Goal: Register for event/course

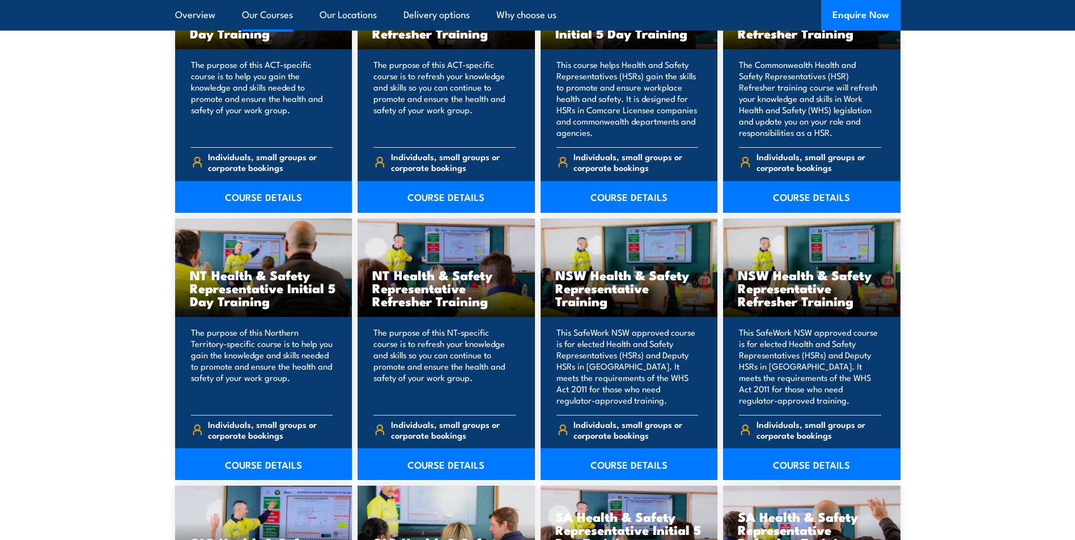
scroll to position [1020, 0]
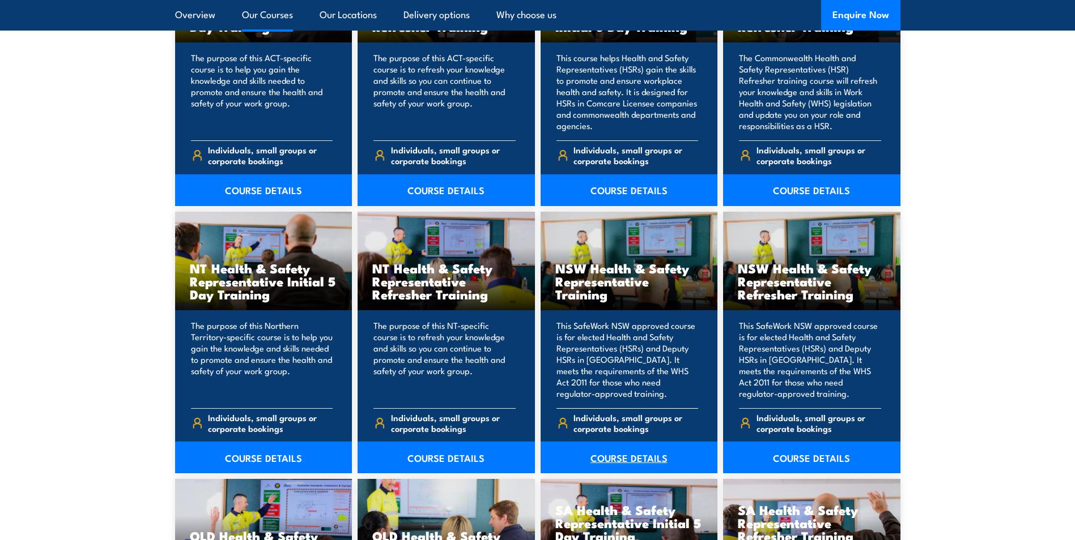
click at [616, 460] on link "COURSE DETAILS" at bounding box center [628, 458] width 177 height 32
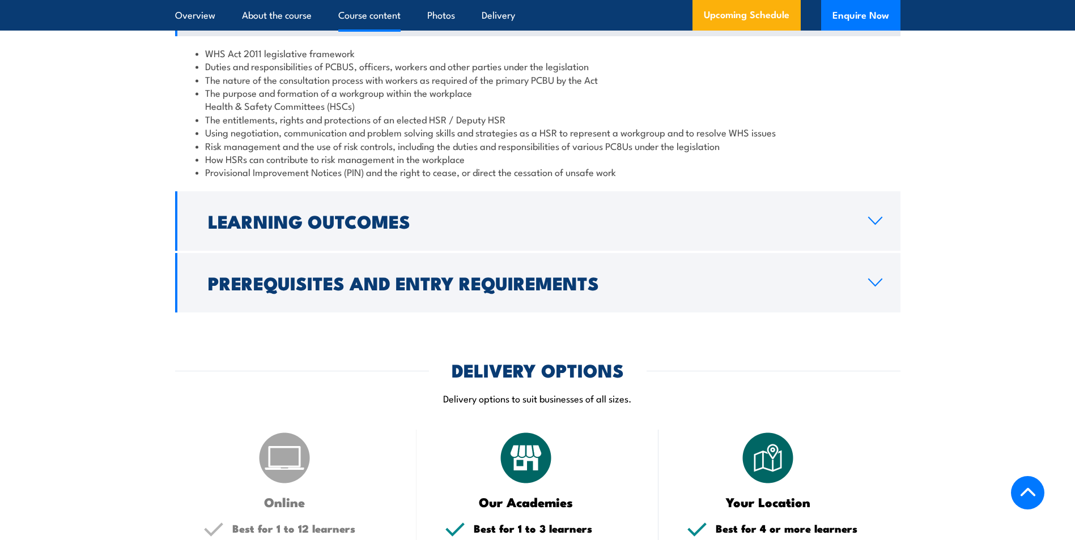
scroll to position [1360, 0]
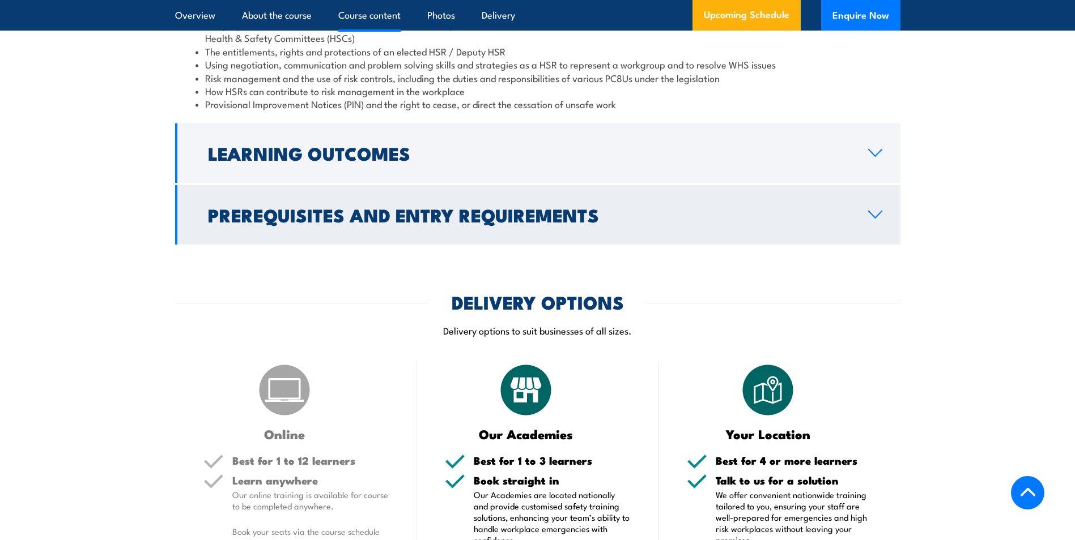
click at [868, 219] on icon at bounding box center [874, 214] width 15 height 9
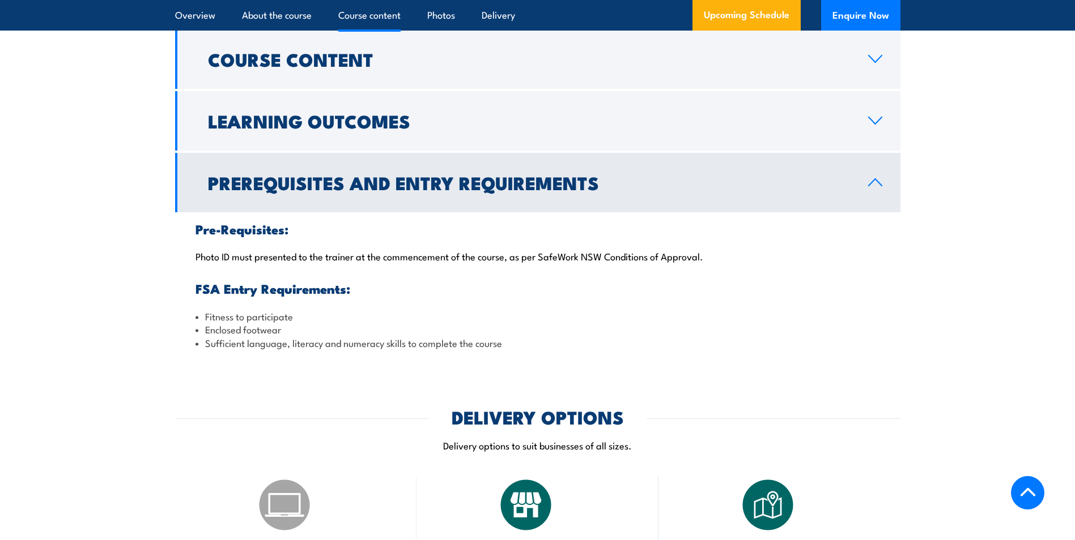
scroll to position [1232, 0]
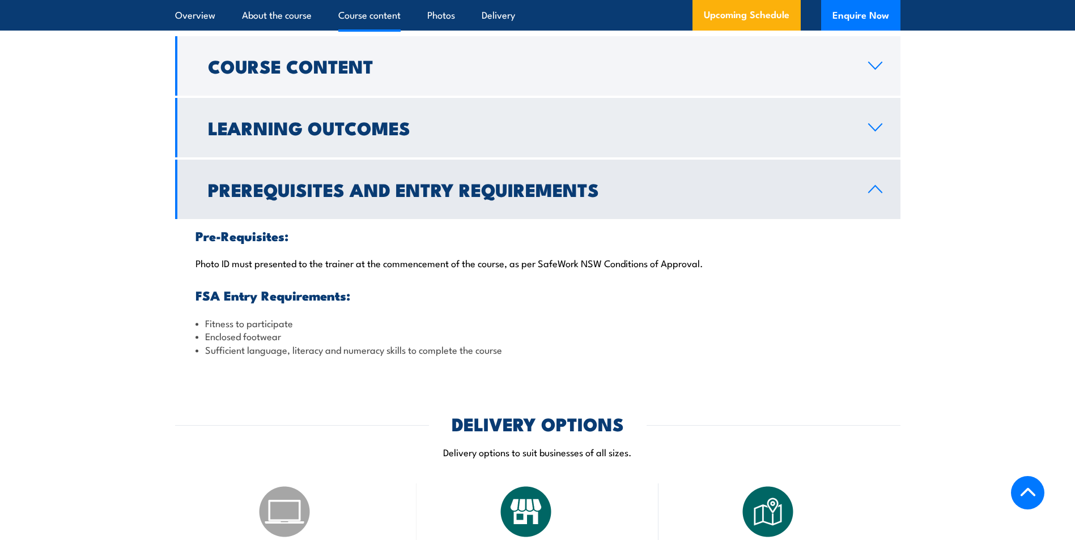
click at [875, 132] on icon at bounding box center [874, 127] width 15 height 9
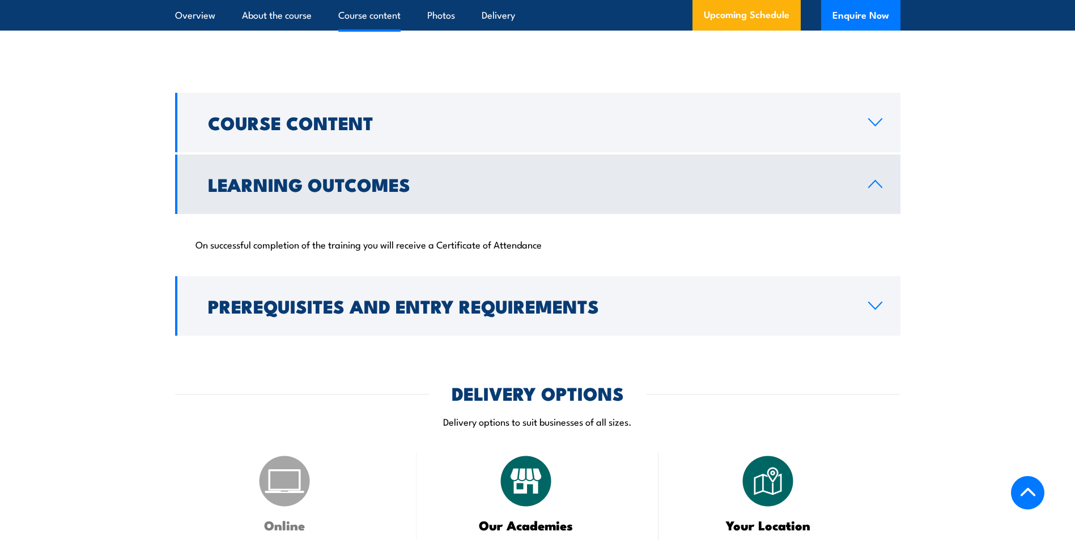
scroll to position [1119, 0]
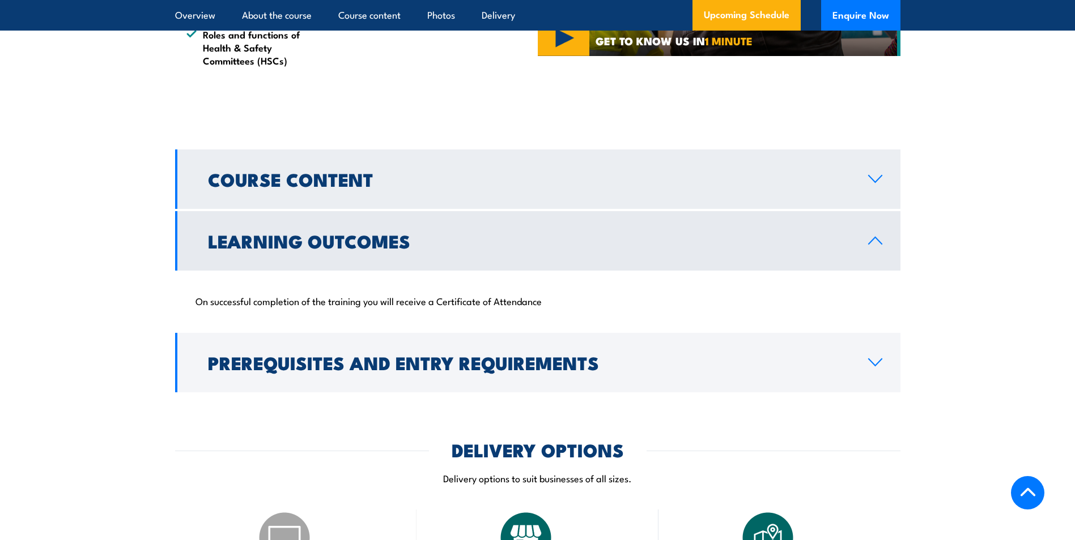
click at [875, 184] on icon at bounding box center [874, 178] width 15 height 9
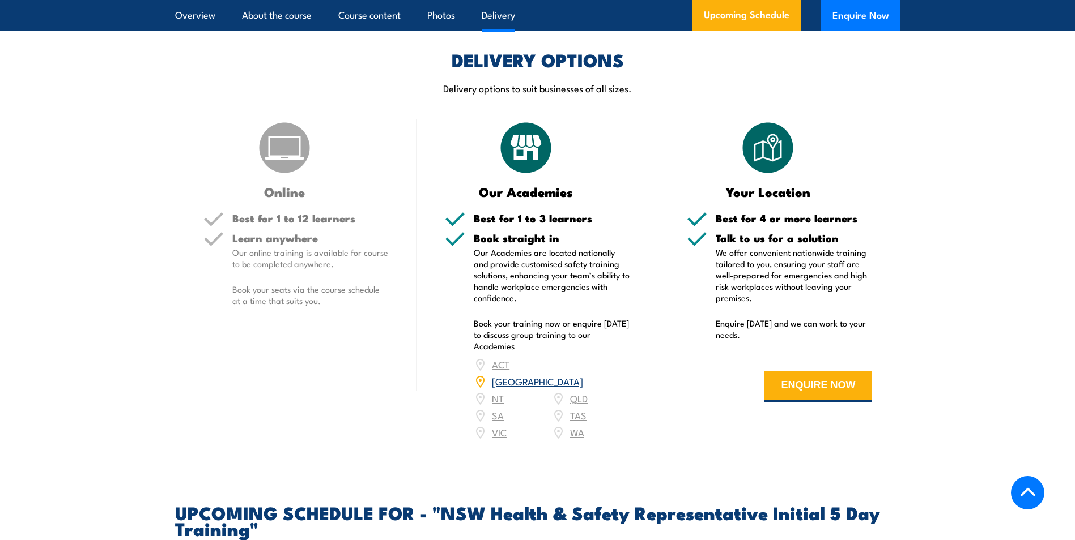
scroll to position [1629, 0]
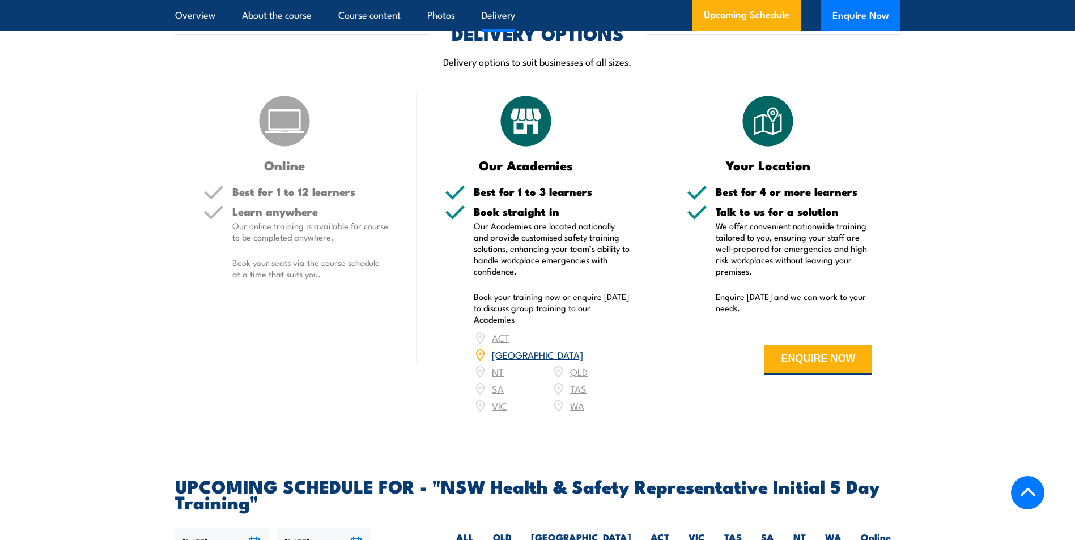
click at [582, 351] on link "[GEOGRAPHIC_DATA]" at bounding box center [537, 355] width 91 height 14
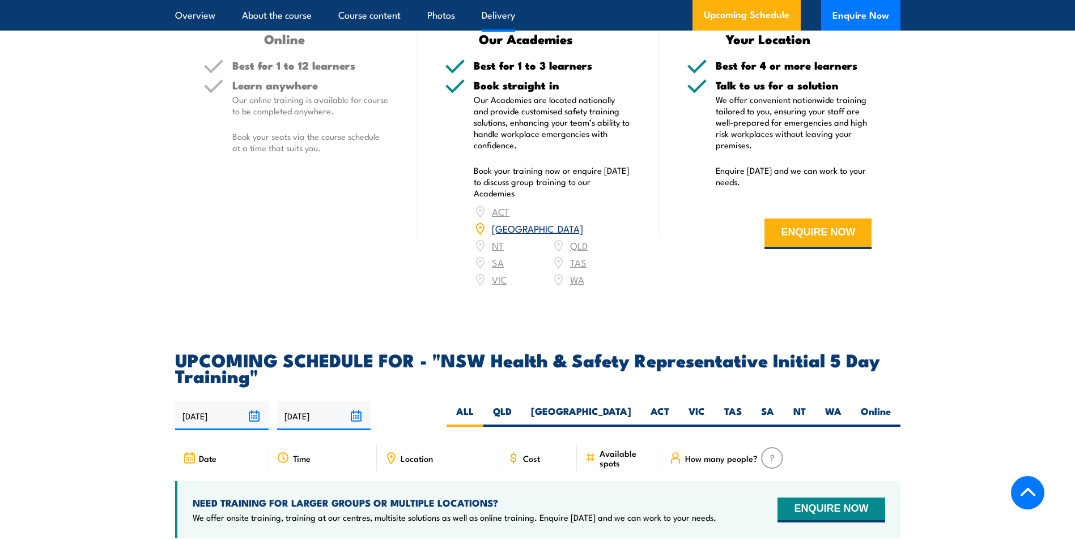
scroll to position [1756, 0]
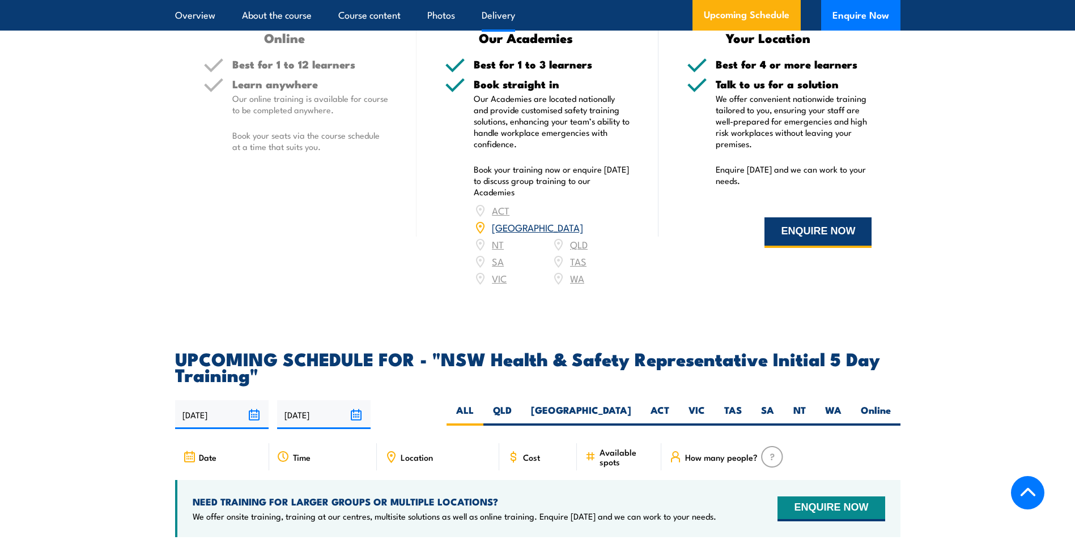
click at [813, 248] on button "ENQUIRE NOW" at bounding box center [817, 233] width 107 height 31
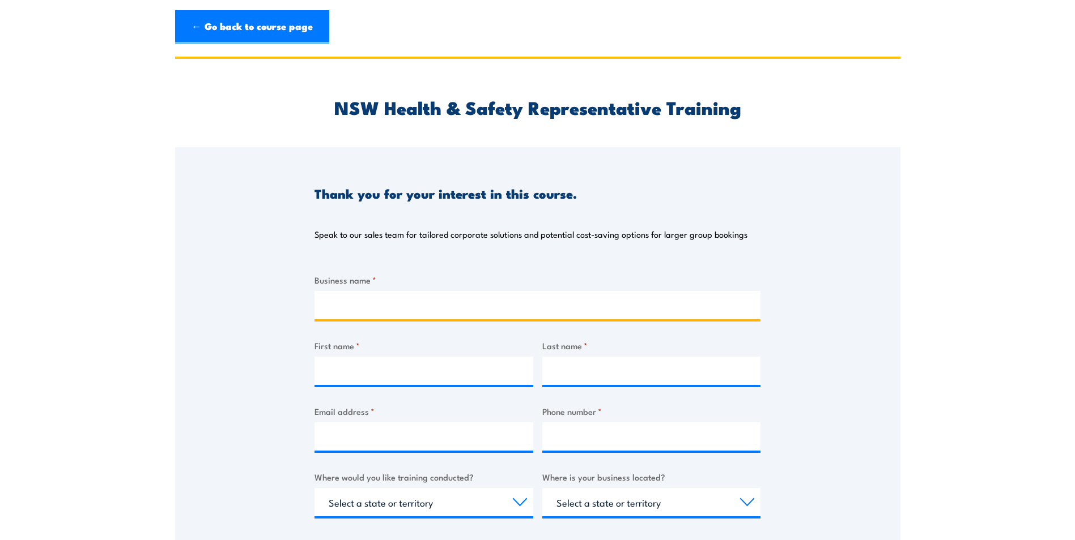
click at [348, 304] on input "Business name *" at bounding box center [537, 305] width 446 height 28
type input "Casino Food Company Ltd"
type input "[PERSON_NAME]"
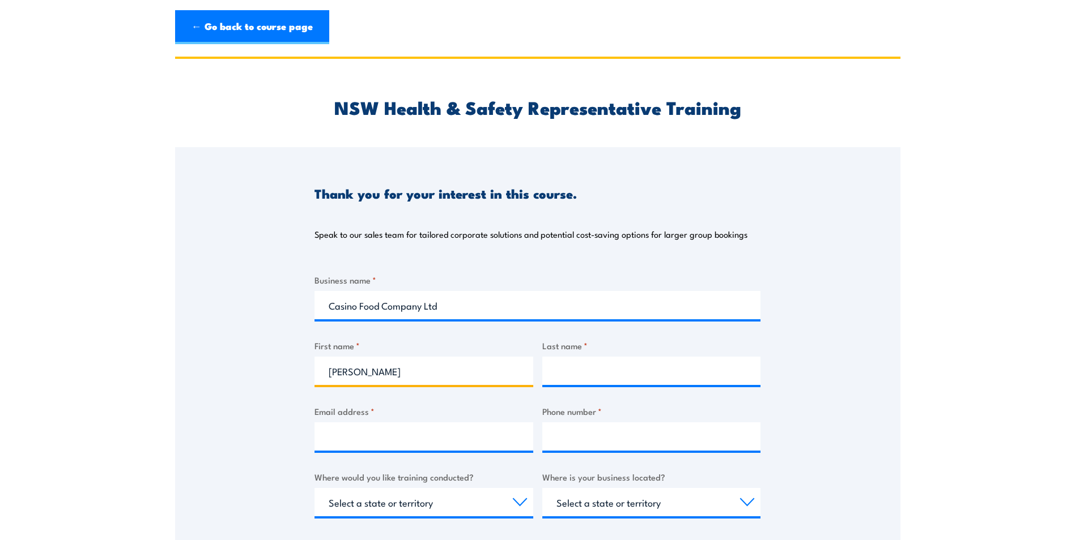
type input "Calear"
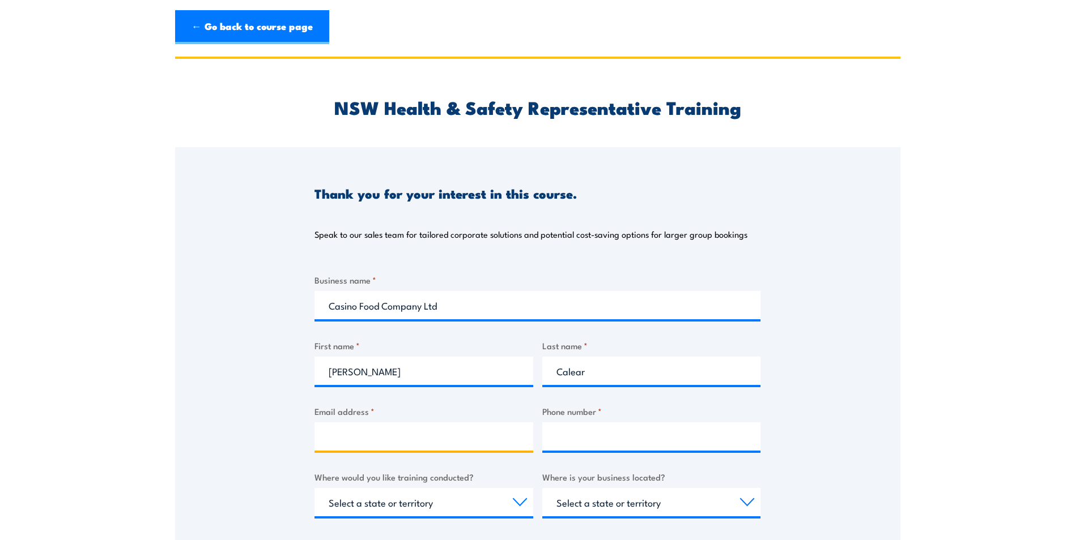
type input "[PERSON_NAME][EMAIL_ADDRESS][DOMAIN_NAME]"
type input "0487658774"
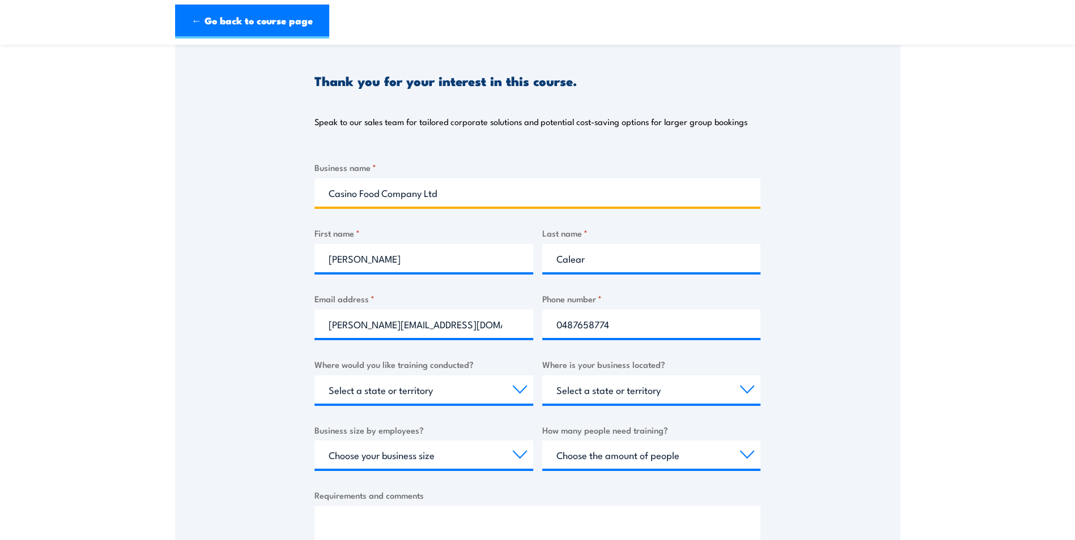
scroll to position [113, 0]
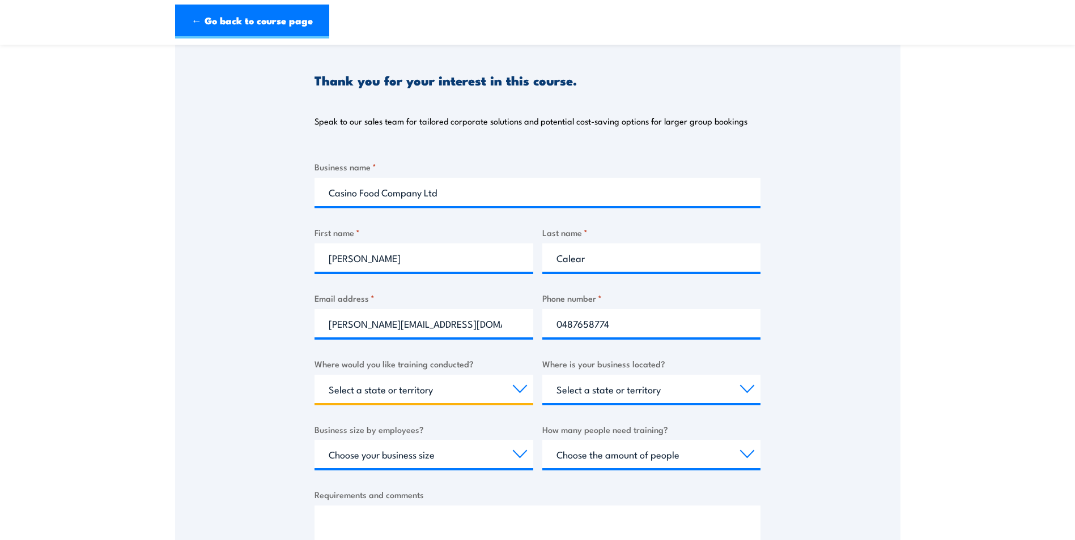
click at [523, 382] on select "Select a state or territory Nationally - multiple locations [GEOGRAPHIC_DATA] […" at bounding box center [423, 389] width 219 height 28
select select "[GEOGRAPHIC_DATA]"
click at [314, 375] on select "Select a state or territory Nationally - multiple locations [GEOGRAPHIC_DATA] […" at bounding box center [423, 389] width 219 height 28
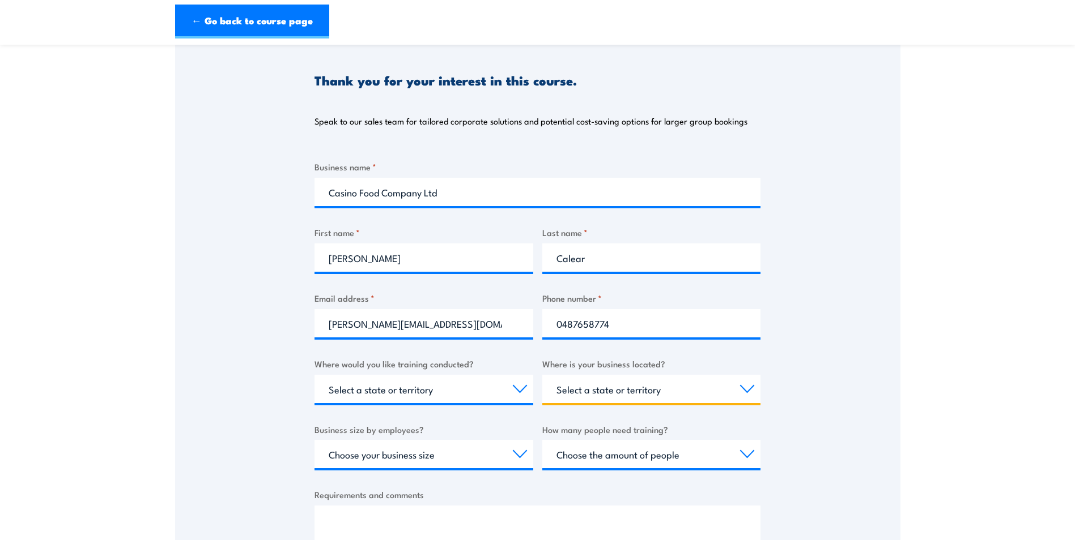
click at [750, 385] on select "Select a state or territory [GEOGRAPHIC_DATA] [GEOGRAPHIC_DATA] [GEOGRAPHIC_DAT…" at bounding box center [651, 389] width 219 height 28
select select "[GEOGRAPHIC_DATA]"
click at [542, 375] on select "Select a state or territory [GEOGRAPHIC_DATA] [GEOGRAPHIC_DATA] [GEOGRAPHIC_DAT…" at bounding box center [651, 389] width 219 height 28
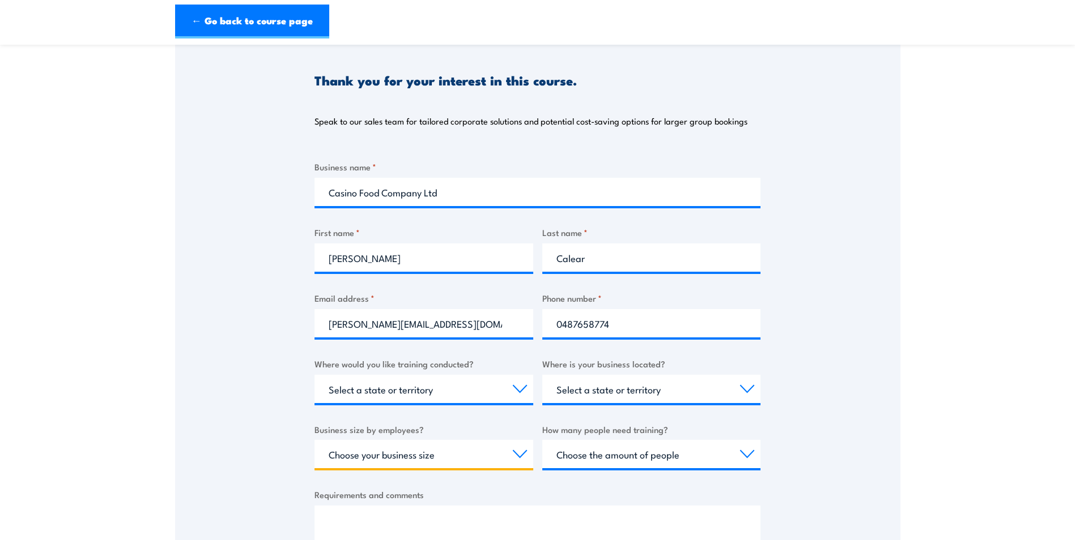
click at [518, 449] on select "Choose your business size 1 to 19 20 to 199 200+" at bounding box center [423, 454] width 219 height 28
select select "200+"
click at [314, 440] on select "Choose your business size 1 to 19 20 to 199 200+" at bounding box center [423, 454] width 219 height 28
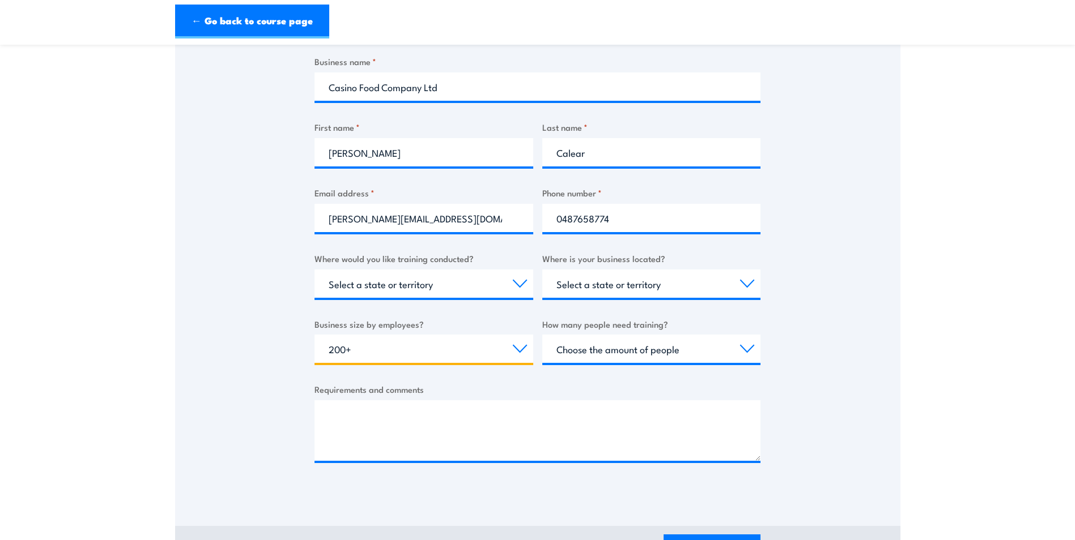
scroll to position [227, 0]
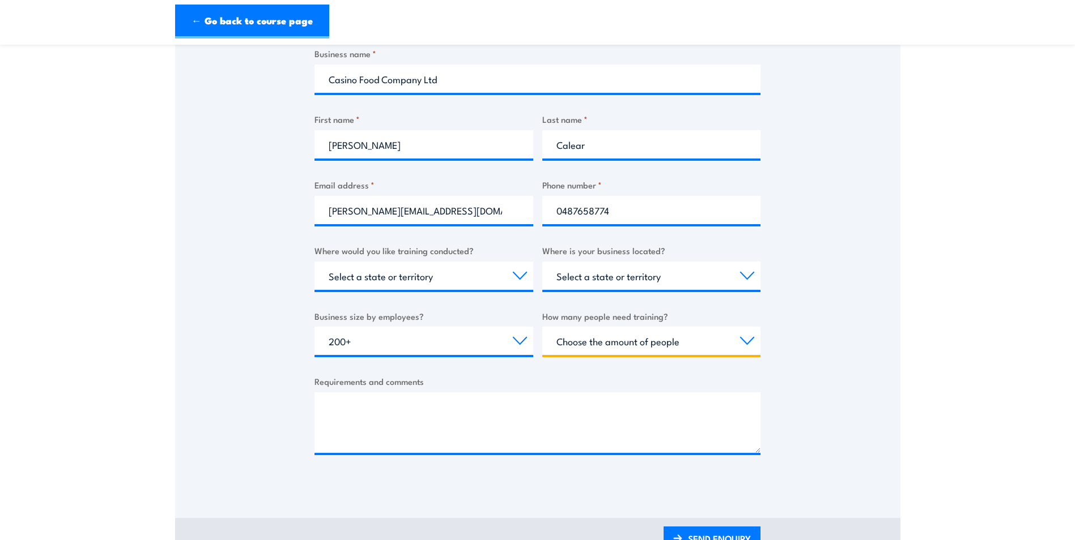
click at [746, 342] on select "Choose the amount of people 1 to 4 5 to 19 20+" at bounding box center [651, 341] width 219 height 28
select select "1 to 4"
click at [542, 327] on select "Choose the amount of people 1 to 4 5 to 19 20+" at bounding box center [651, 341] width 219 height 28
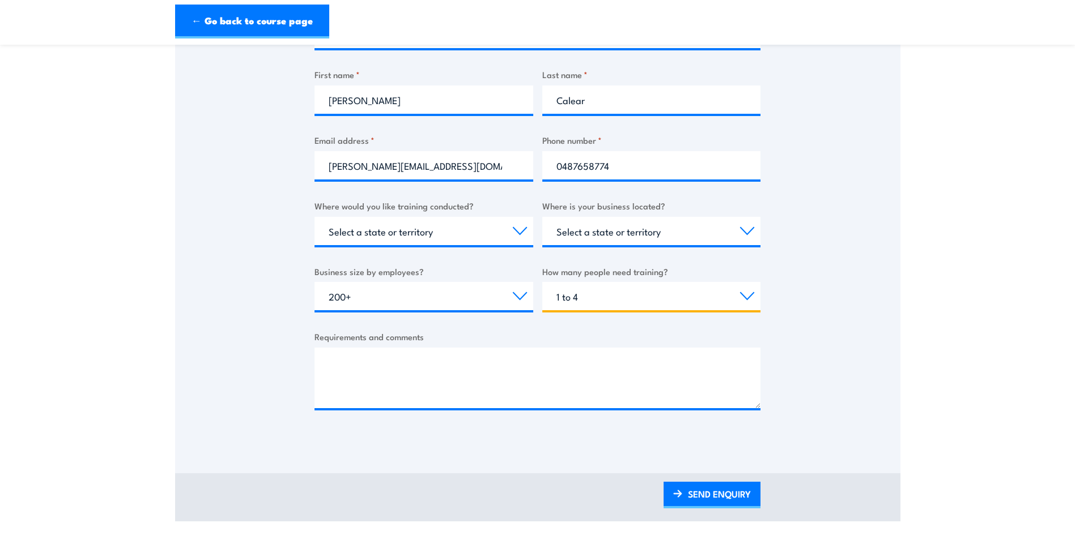
scroll to position [340, 0]
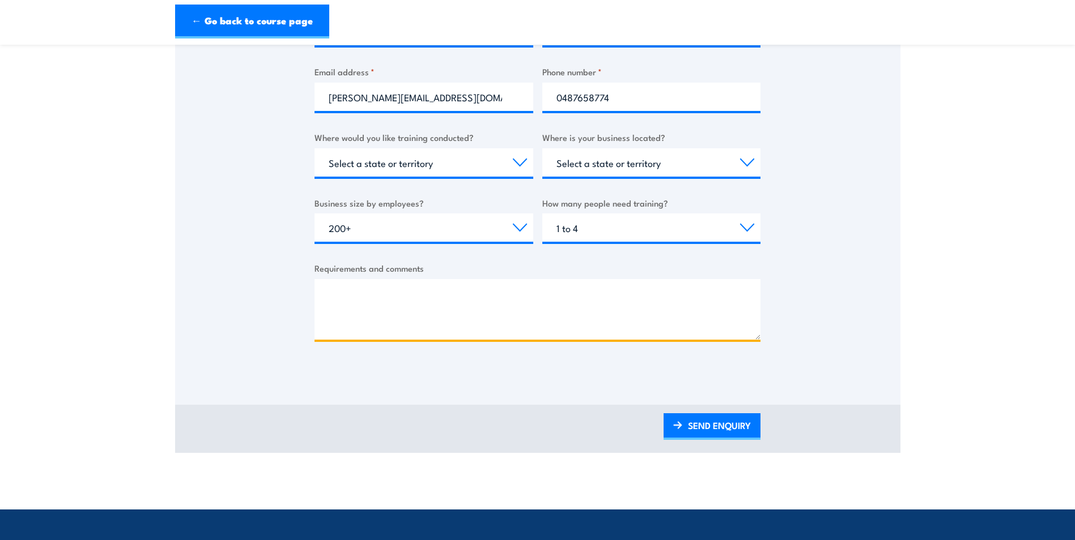
click at [580, 295] on textarea "Requirements and comments" at bounding box center [537, 309] width 446 height 61
click at [580, 295] on textarea "Hi, Can you please let me oknow the cost" at bounding box center [537, 309] width 446 height 61
click at [535, 297] on textarea "Hi, Can you please let me know the cost" at bounding box center [537, 309] width 446 height 61
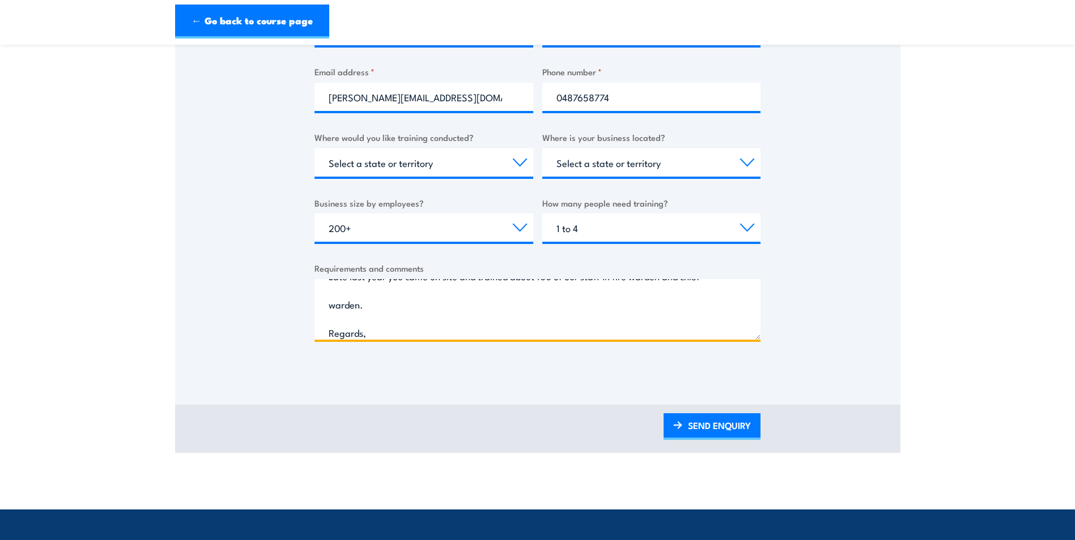
scroll to position [103, 0]
type textarea "Hi, Can you please let me know the cost of training 4 of our staff in [GEOGRAPH…"
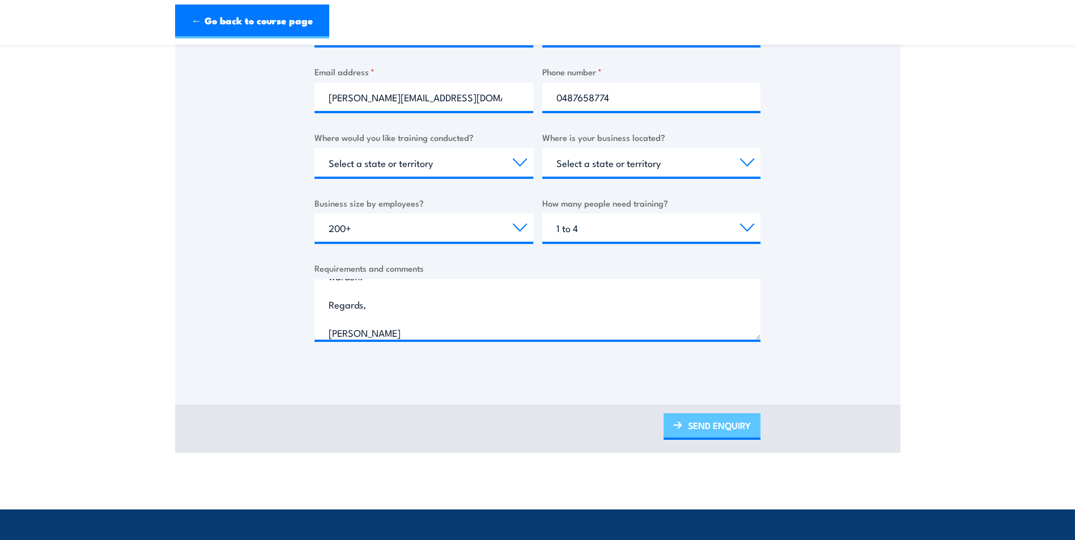
click at [691, 427] on link "SEND ENQUIRY" at bounding box center [711, 427] width 97 height 27
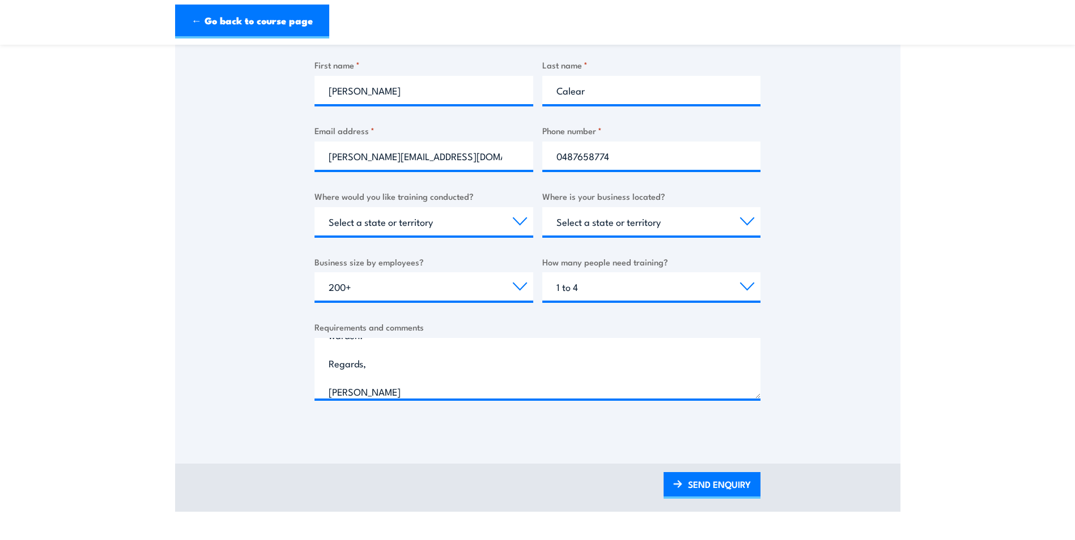
scroll to position [0, 0]
